Goal: Information Seeking & Learning: Learn about a topic

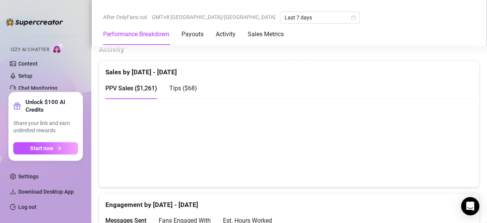
scroll to position [487, 0]
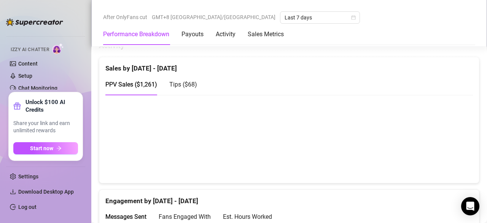
click at [185, 80] on div "Tips ( $68 )" at bounding box center [183, 85] width 28 height 10
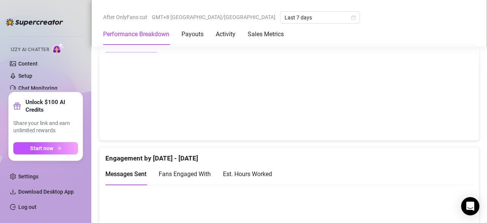
scroll to position [488, 0]
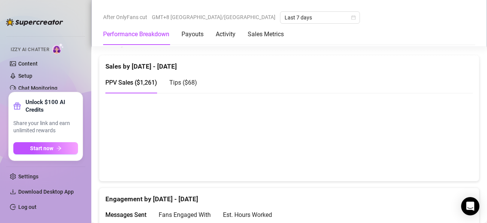
click at [177, 77] on div "Tips ( $68 )" at bounding box center [183, 83] width 28 height 22
click at [143, 79] on span "PPV Sales ( $1,261 )" at bounding box center [131, 82] width 52 height 7
